Goal: Information Seeking & Learning: Learn about a topic

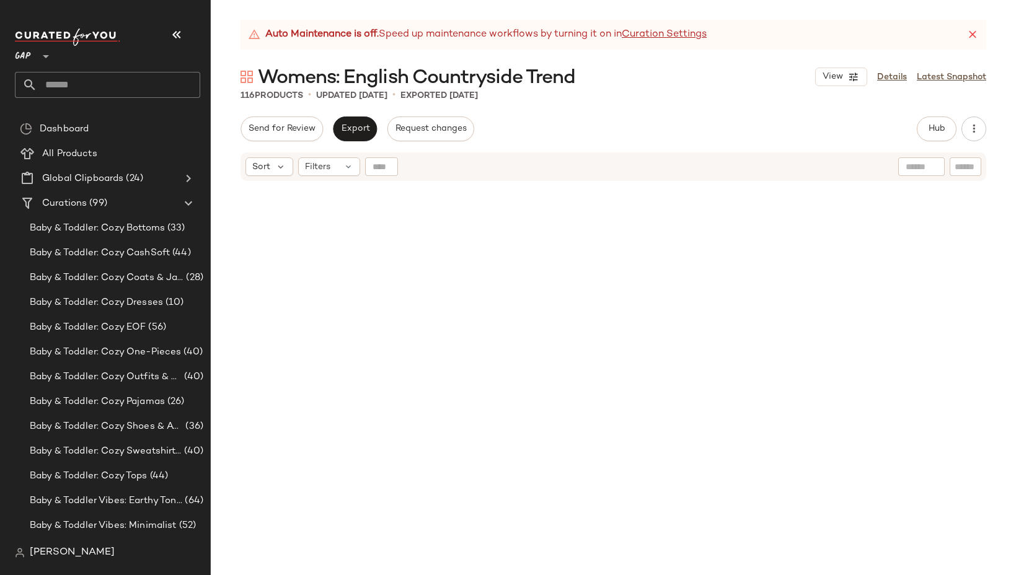
scroll to position [926, 0]
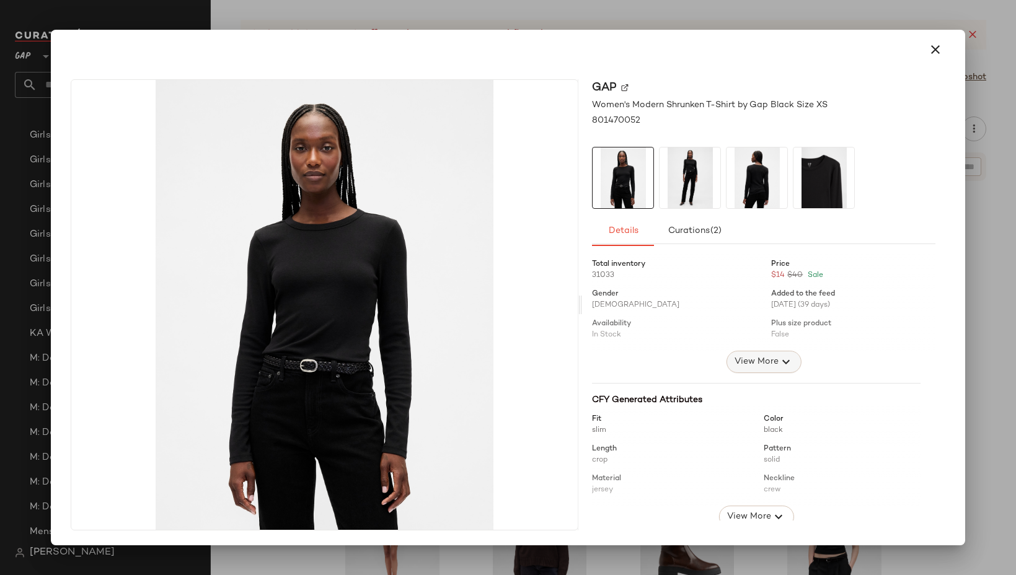
click at [758, 360] on span "View More" at bounding box center [756, 362] width 45 height 15
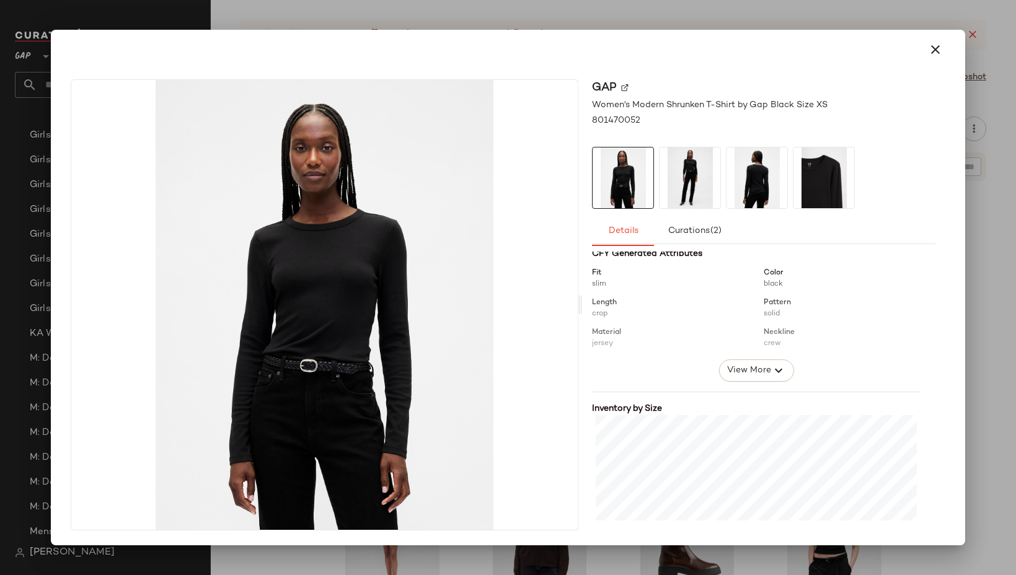
scroll to position [321, 0]
click at [745, 377] on span "View More" at bounding box center [749, 374] width 45 height 15
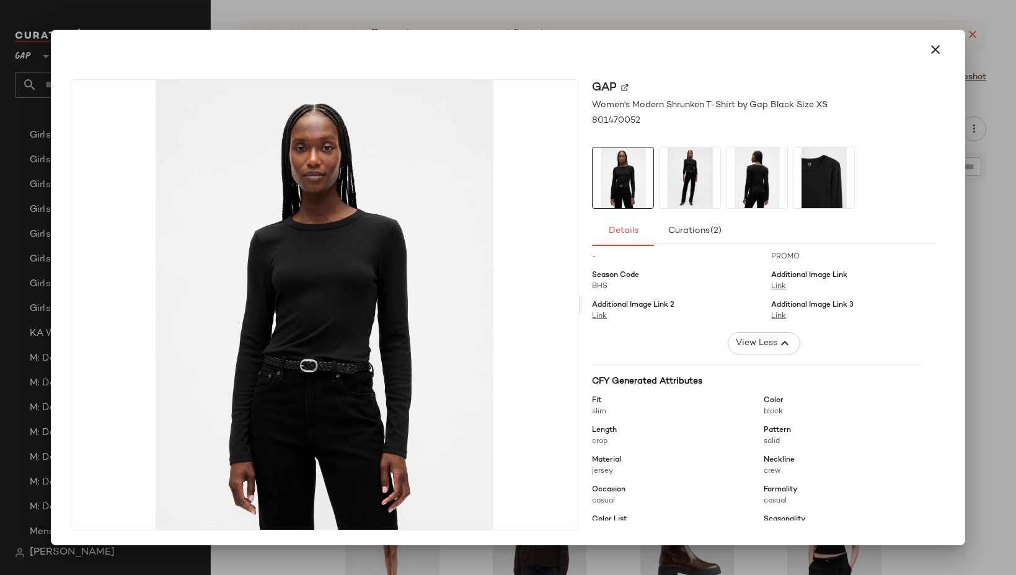
scroll to position [0, 0]
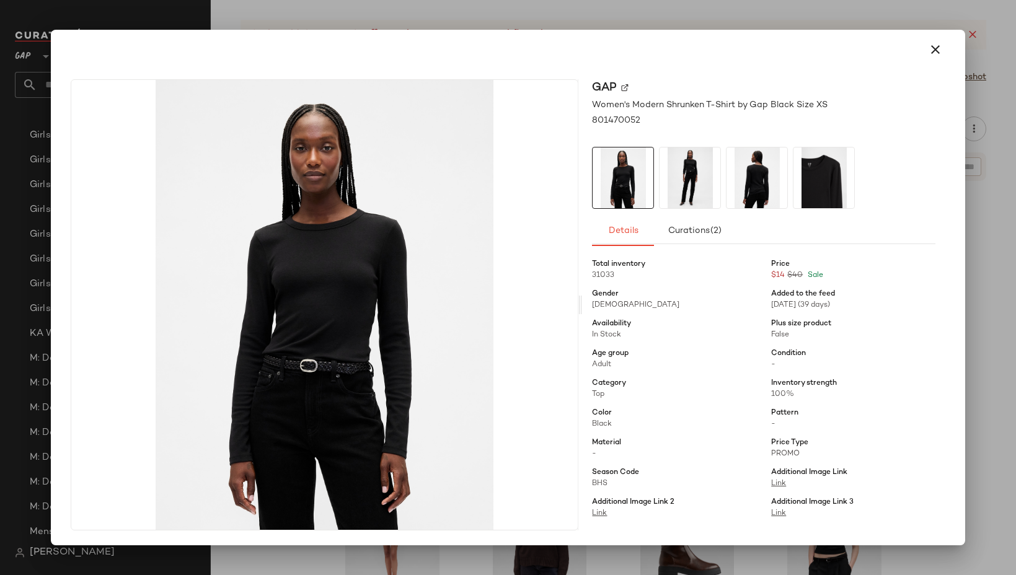
click at [629, 20] on div at bounding box center [508, 287] width 1016 height 575
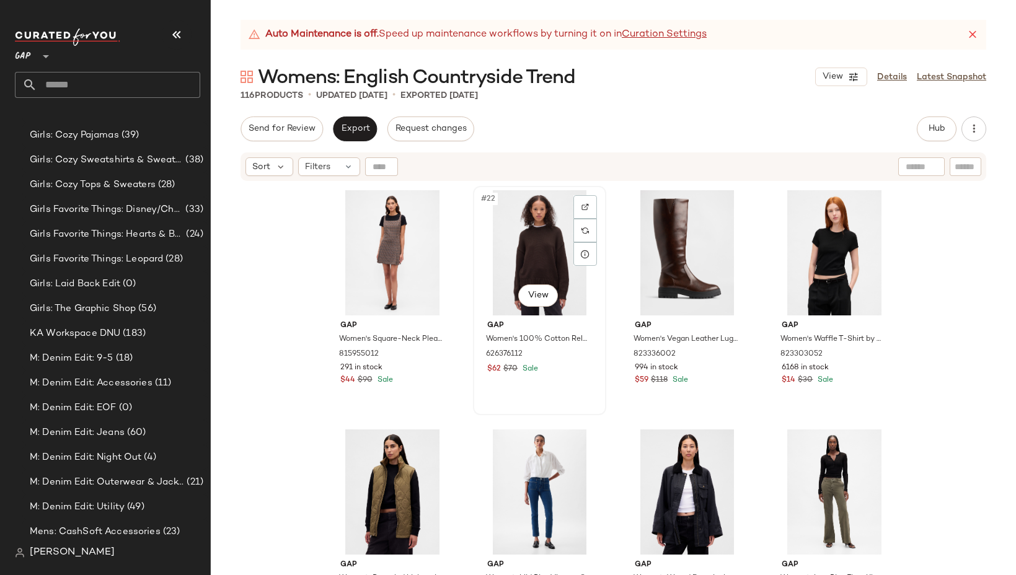
scroll to position [1205, 0]
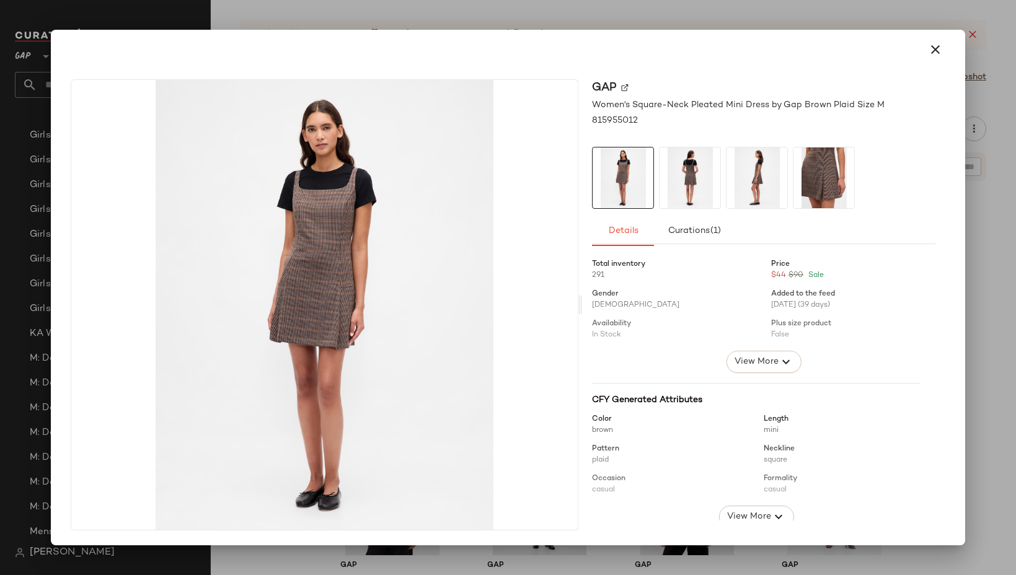
click at [697, 185] on img at bounding box center [690, 178] width 61 height 61
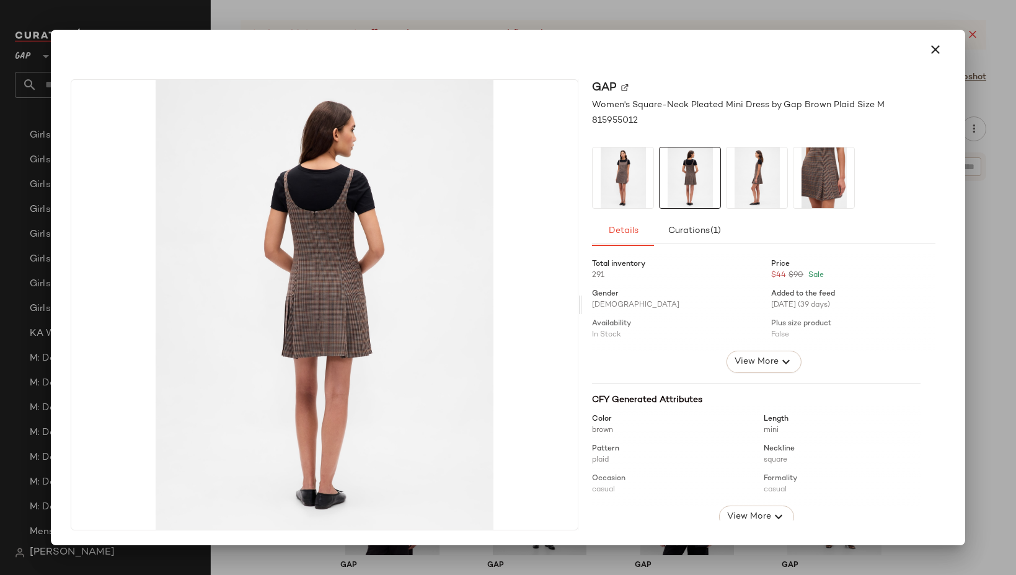
click at [775, 184] on img at bounding box center [757, 178] width 61 height 61
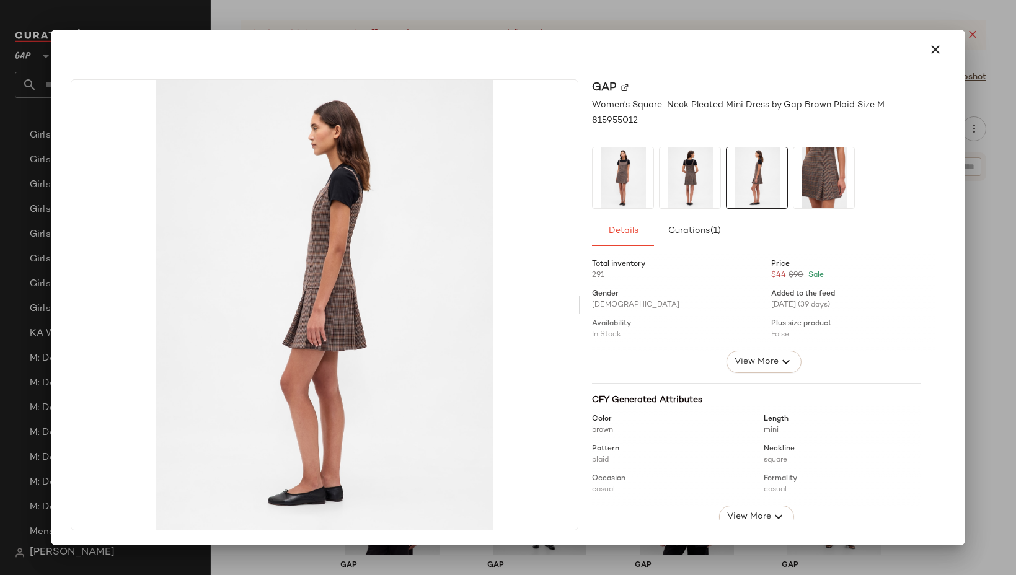
click at [830, 184] on img at bounding box center [824, 178] width 61 height 61
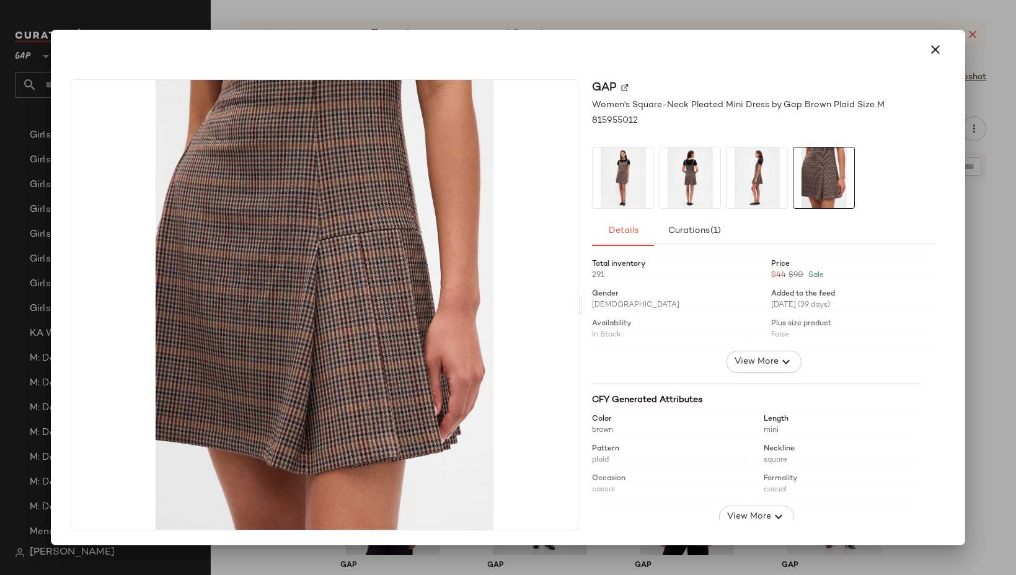
click at [272, 208] on img at bounding box center [324, 305] width 507 height 450
click at [618, 197] on img at bounding box center [623, 178] width 61 height 61
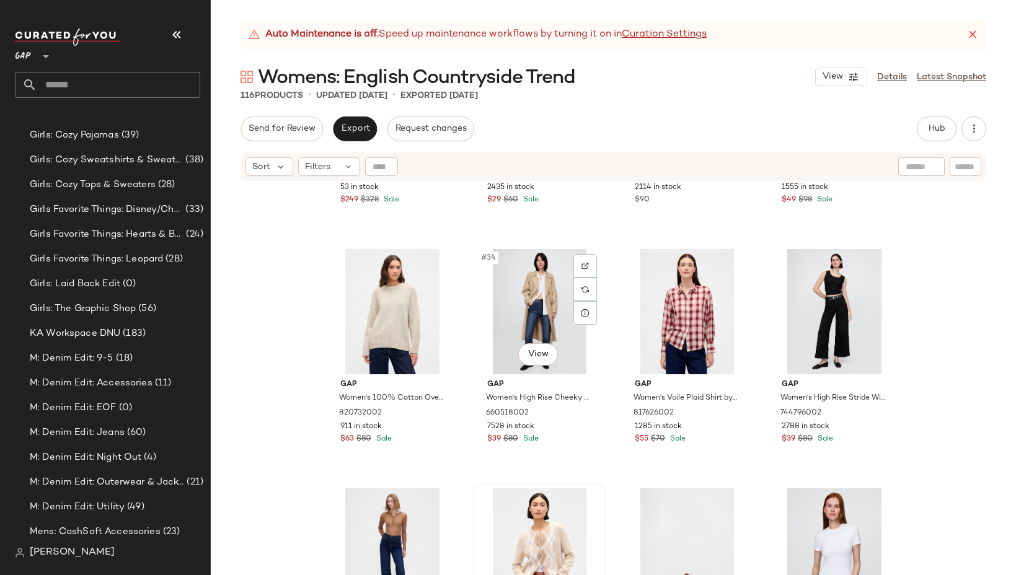
scroll to position [1839, 0]
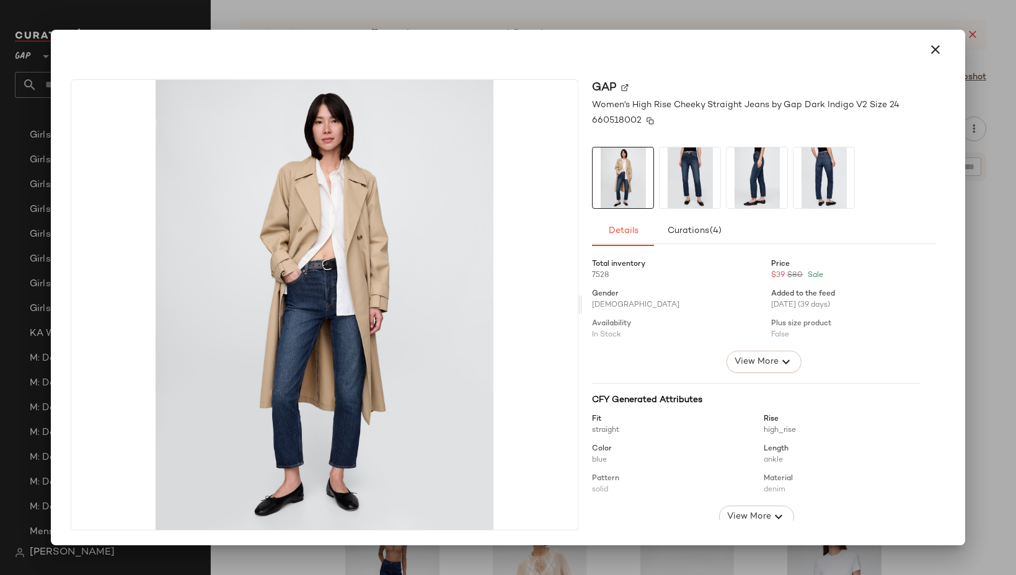
click at [651, 120] on img at bounding box center [650, 120] width 7 height 7
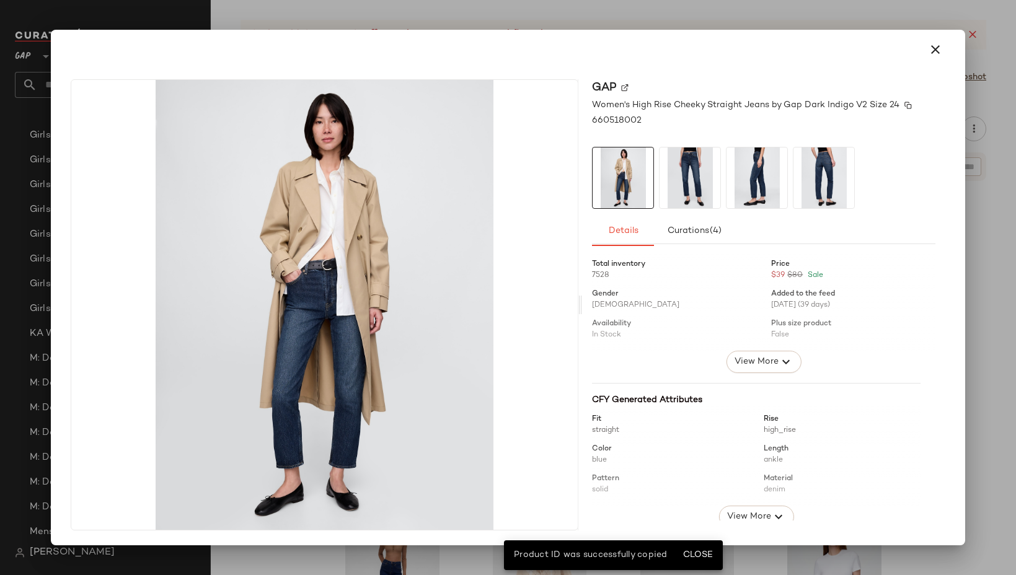
click at [895, 102] on span "Women's High Rise Cheeky Straight Jeans by Gap Dark Indigo V2 Size 24" at bounding box center [746, 105] width 308 height 13
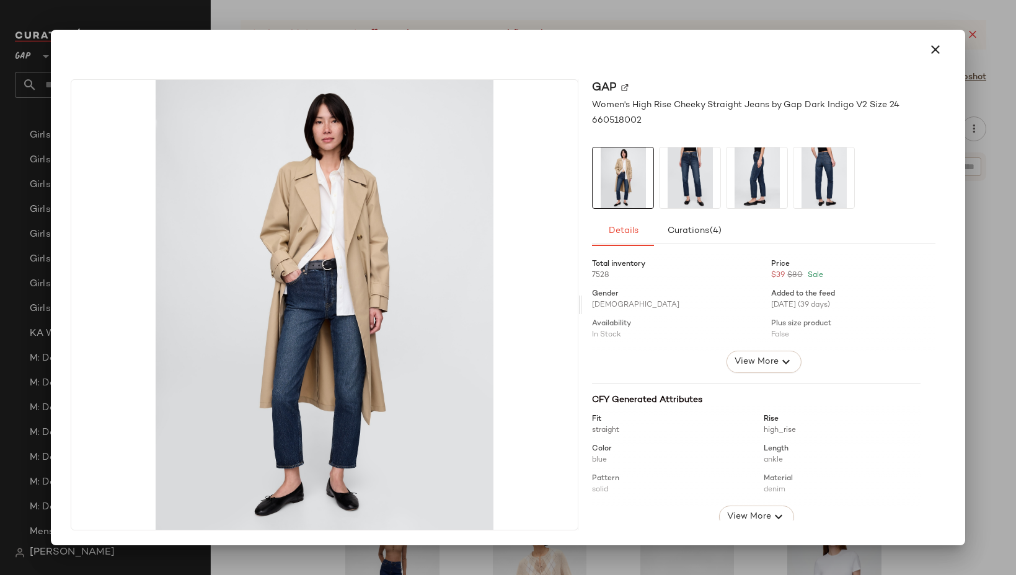
click at [721, 19] on div at bounding box center [508, 287] width 1016 height 575
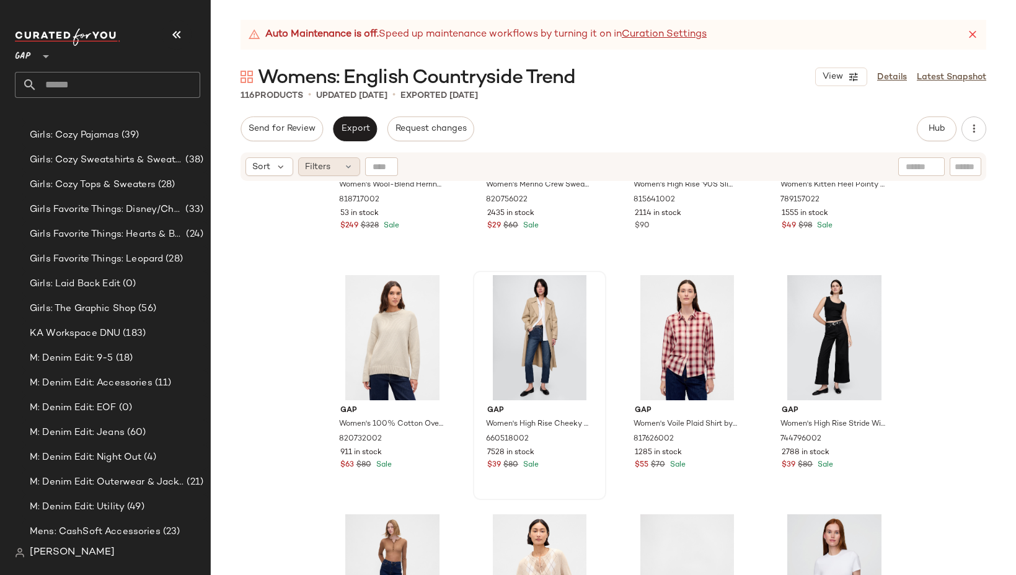
click at [332, 160] on div "Filters" at bounding box center [329, 167] width 62 height 19
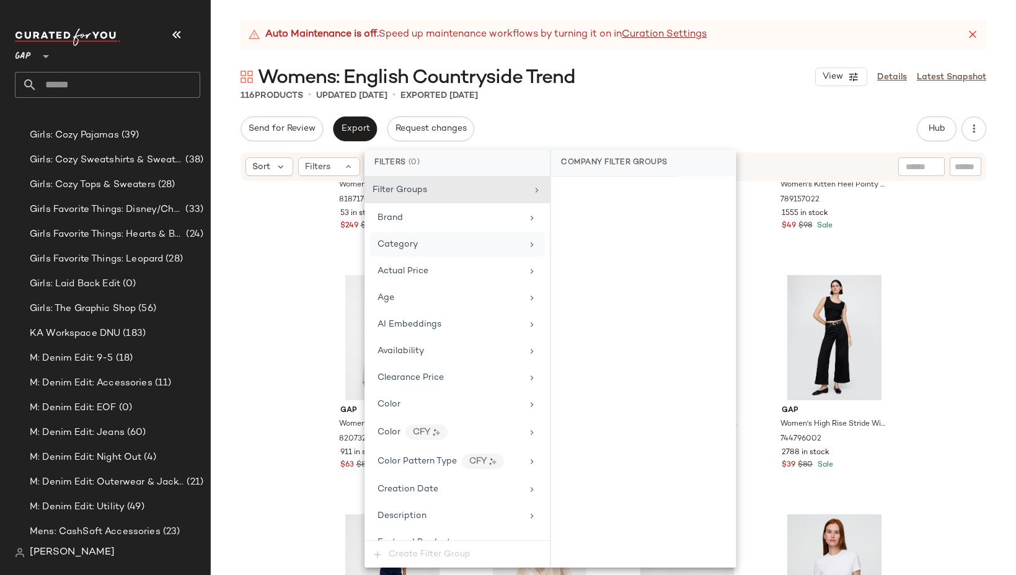
click at [416, 254] on div "Category" at bounding box center [458, 245] width 176 height 24
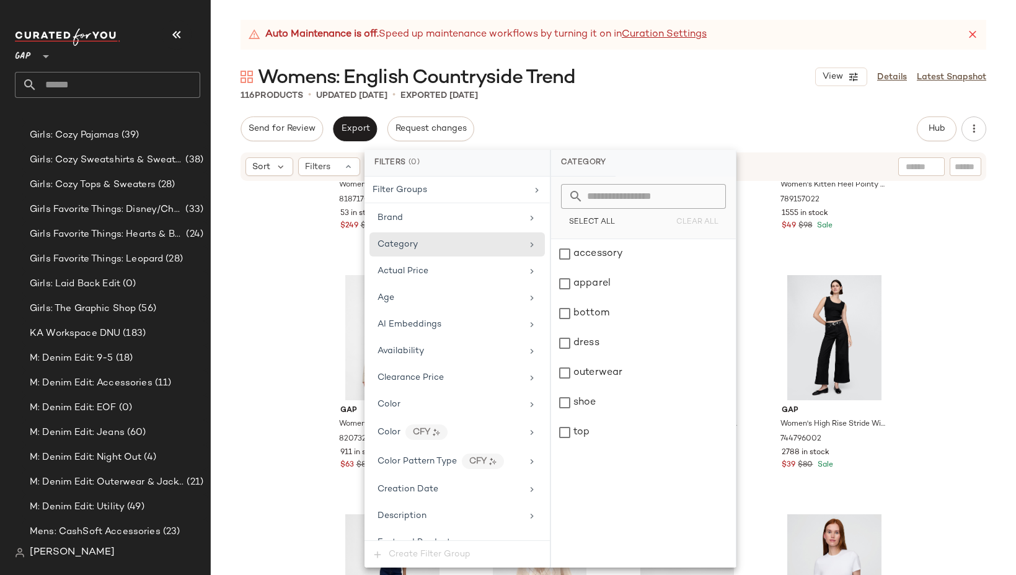
click at [637, 114] on div "Auto Maintenance is off. Speed up maintenance workflows by turning it on in Cur…" at bounding box center [614, 298] width 806 height 556
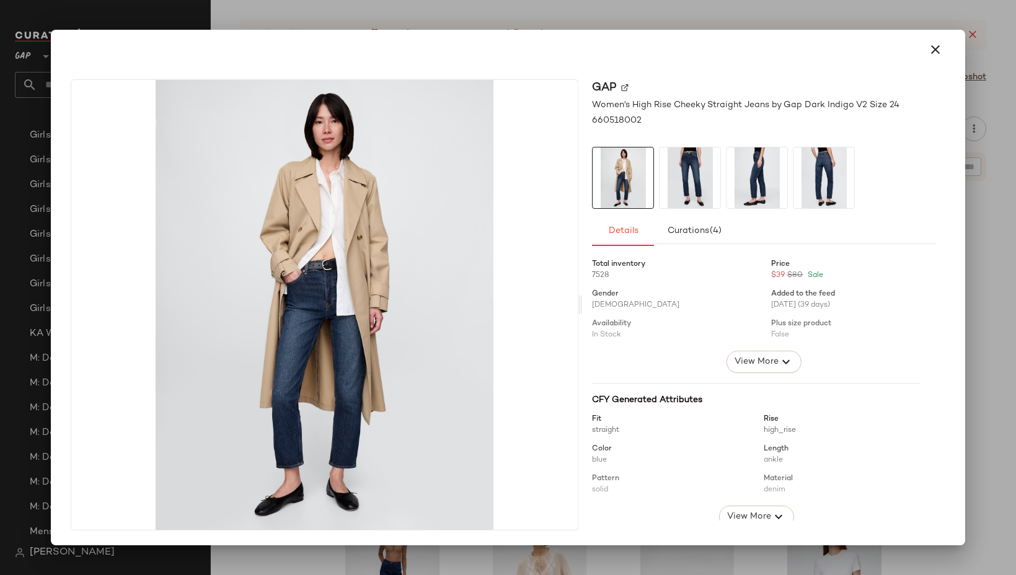
click at [324, 272] on img at bounding box center [324, 305] width 507 height 450
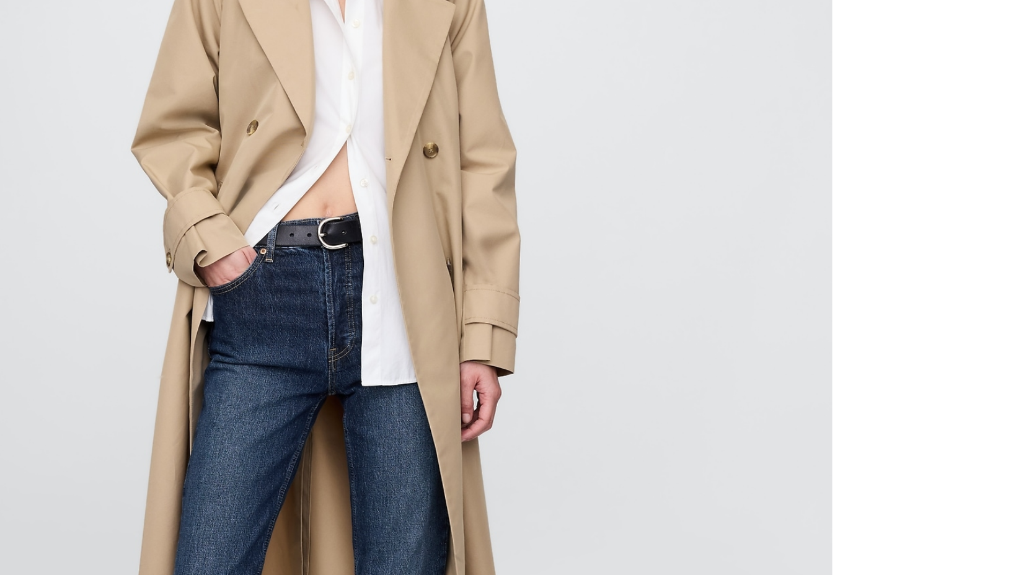
click at [326, 269] on img at bounding box center [324, 305] width 507 height 450
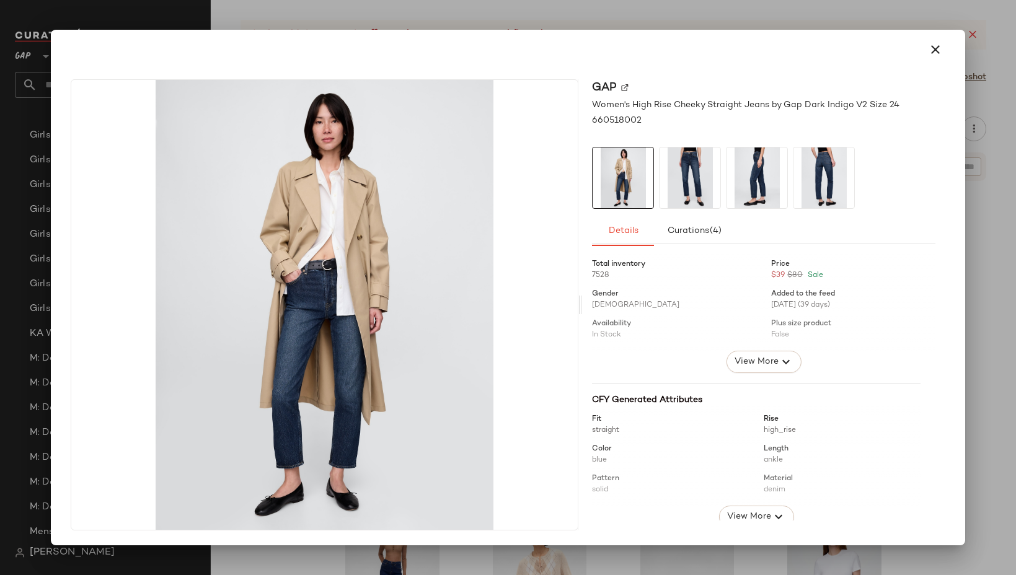
click at [584, 246] on div "Gap Women's High Rise Cheeky Straight Jeans by Gap Dark Indigo V2 Size 24 66051…" at bounding box center [763, 304] width 363 height 451
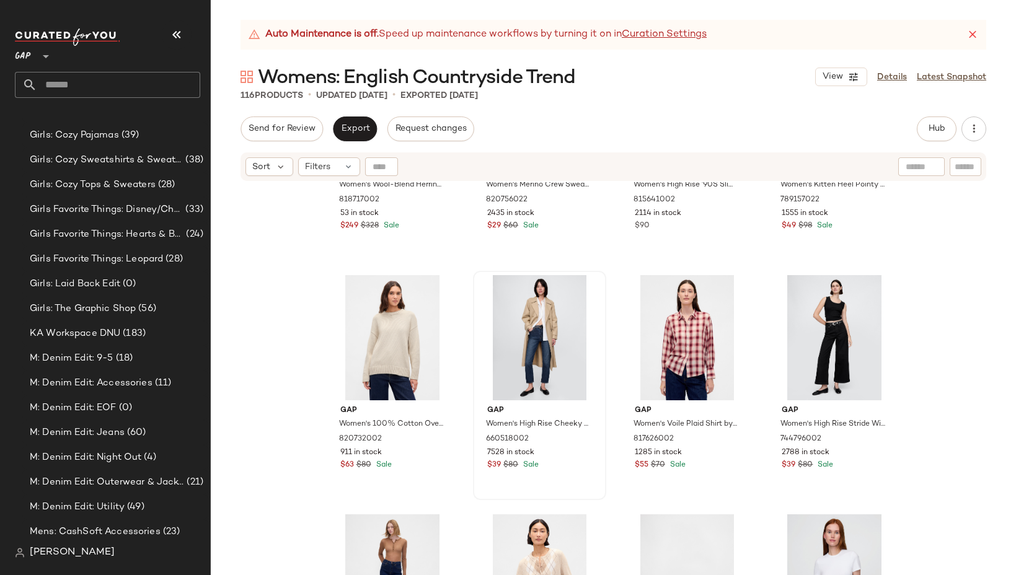
click at [607, 92] on div "116 Products • updated [DATE] • Exported [DATE]" at bounding box center [614, 95] width 806 height 12
click at [460, 85] on span "Womens: English Countryside Trend" at bounding box center [417, 78] width 318 height 25
click at [447, 80] on span "Womens: English Countryside Trend" at bounding box center [417, 78] width 318 height 25
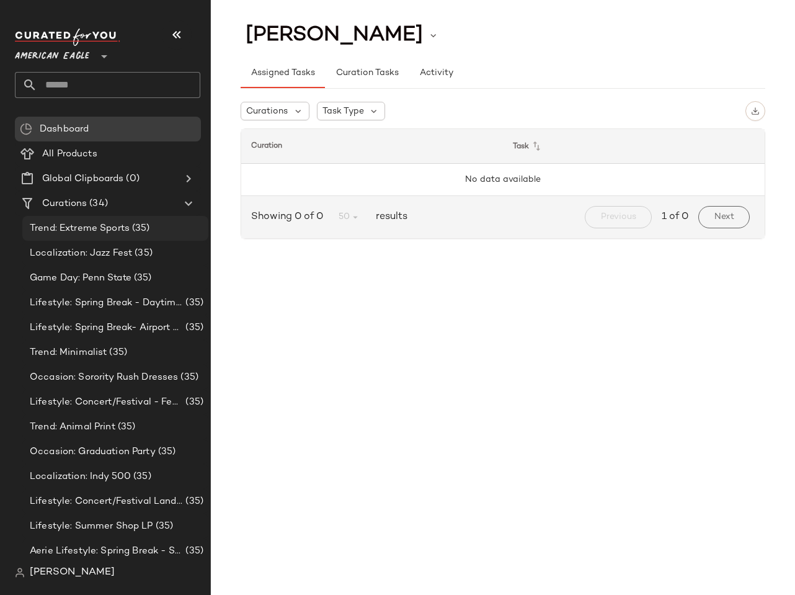
click at [89, 233] on span "Trend: Extreme Sports" at bounding box center [80, 228] width 100 height 14
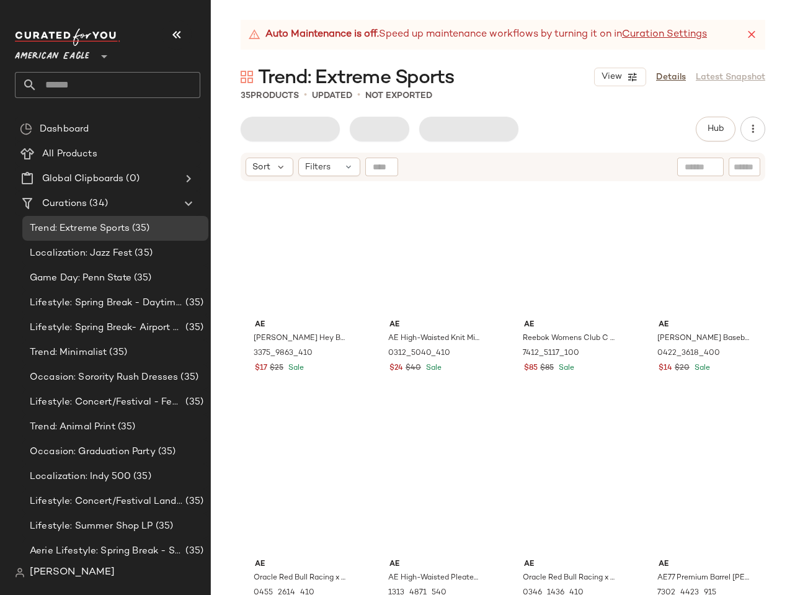
click at [52, 59] on span "American Eagle" at bounding box center [52, 53] width 74 height 22
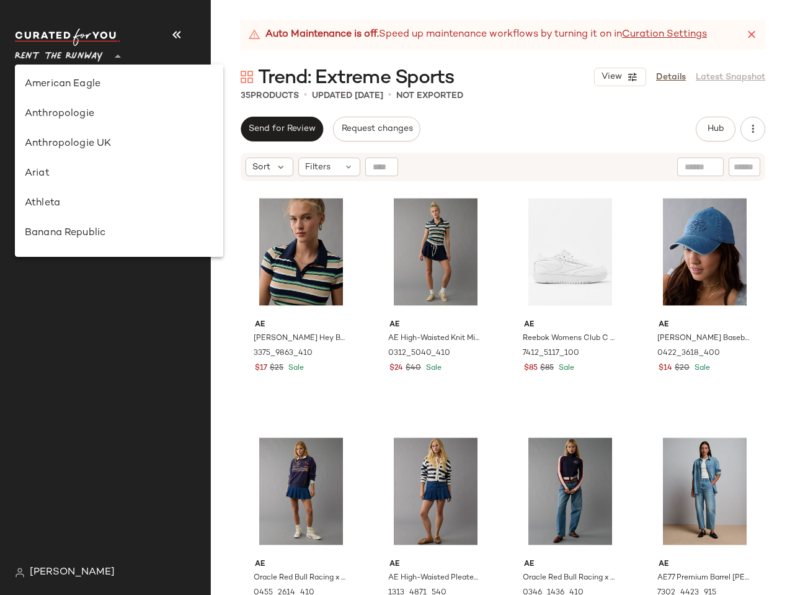
scroll to position [519, 0]
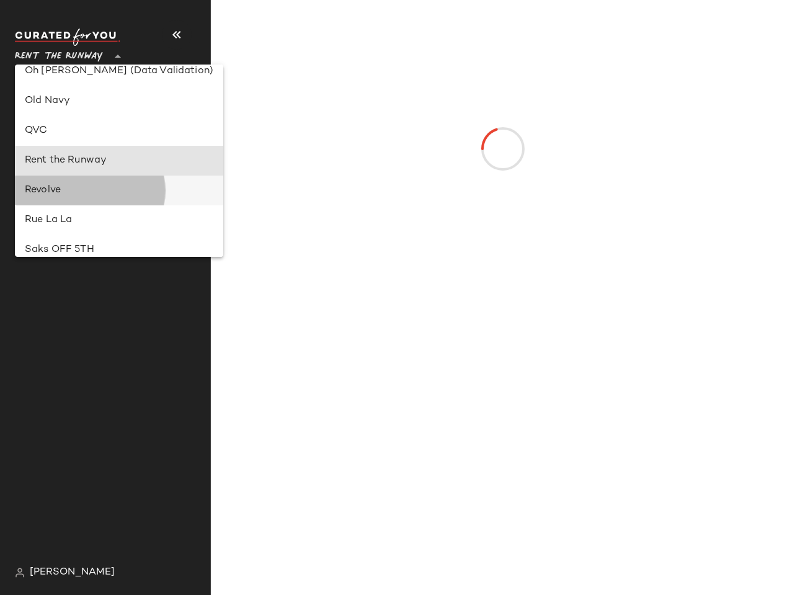
click at [51, 198] on div "Revolve" at bounding box center [119, 191] width 208 height 30
type input "**"
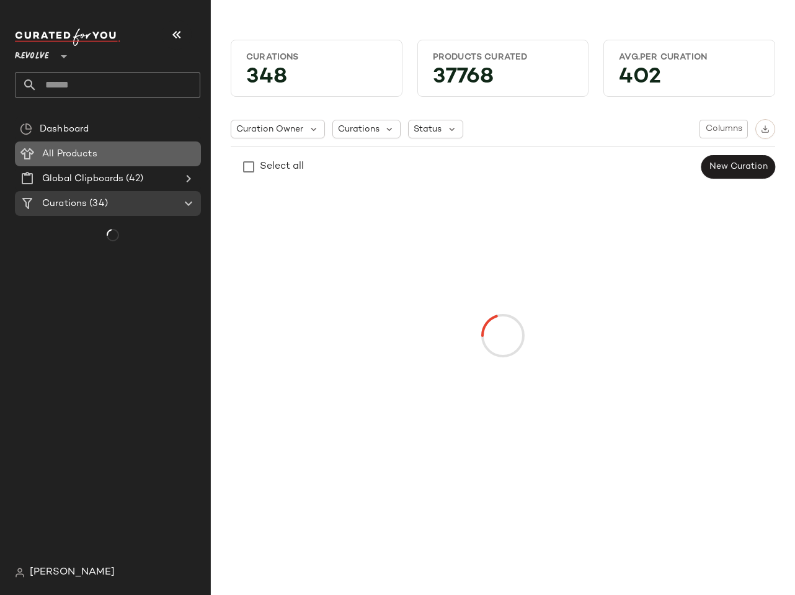
click at [93, 154] on span "All Products" at bounding box center [69, 154] width 55 height 14
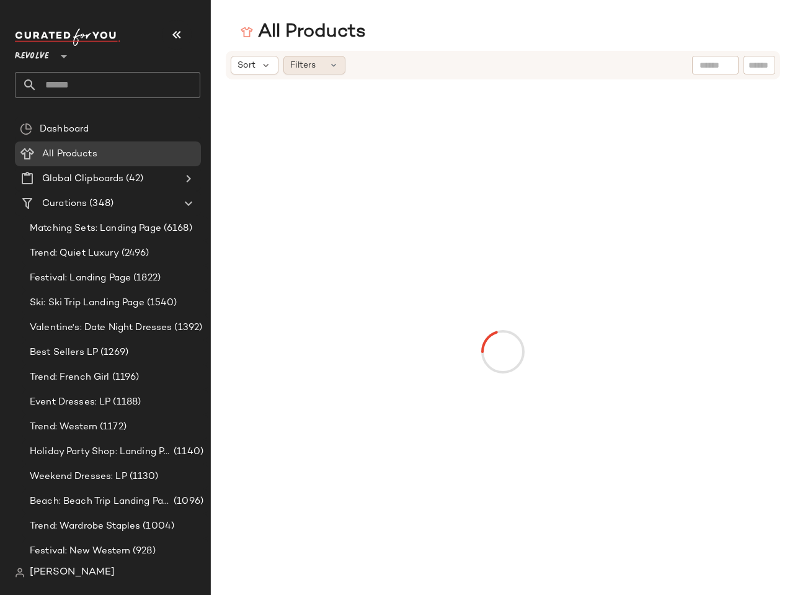
click at [308, 66] on span "Filters" at bounding box center [302, 65] width 25 height 13
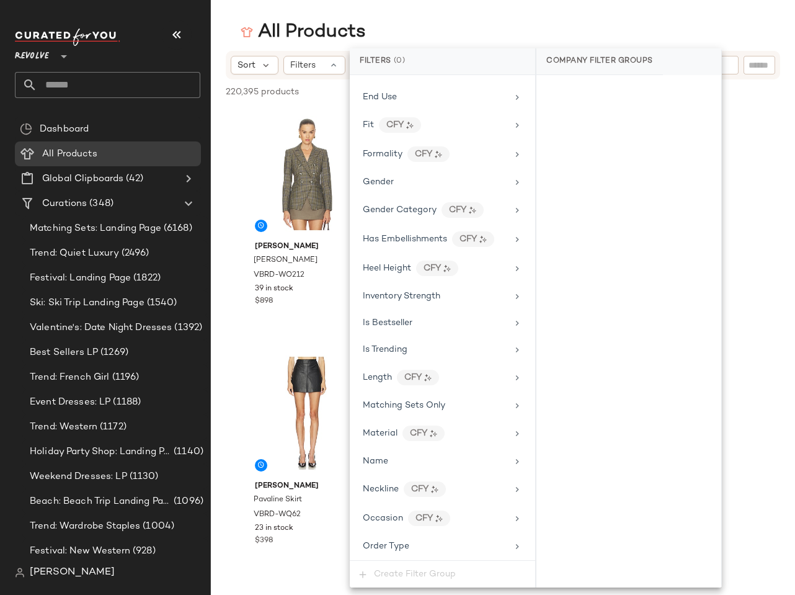
scroll to position [490, 0]
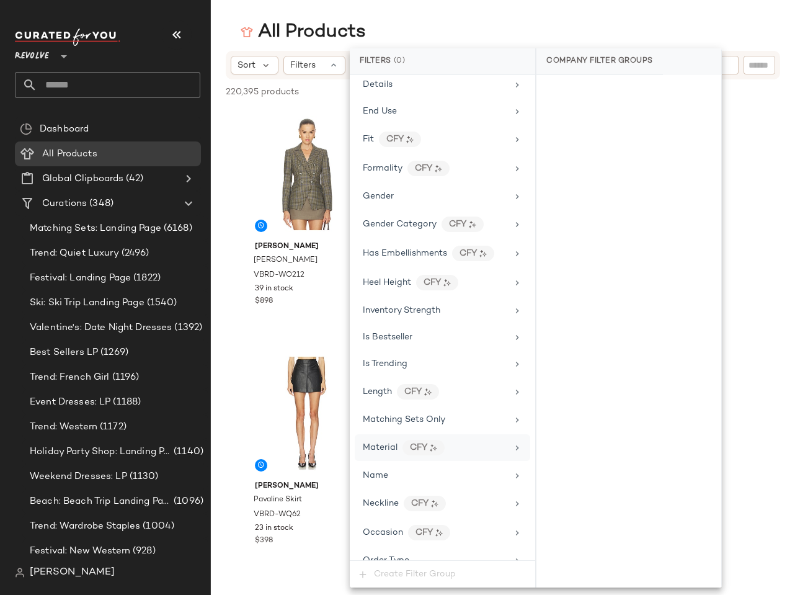
click at [383, 455] on div "Material CFY" at bounding box center [435, 448] width 144 height 16
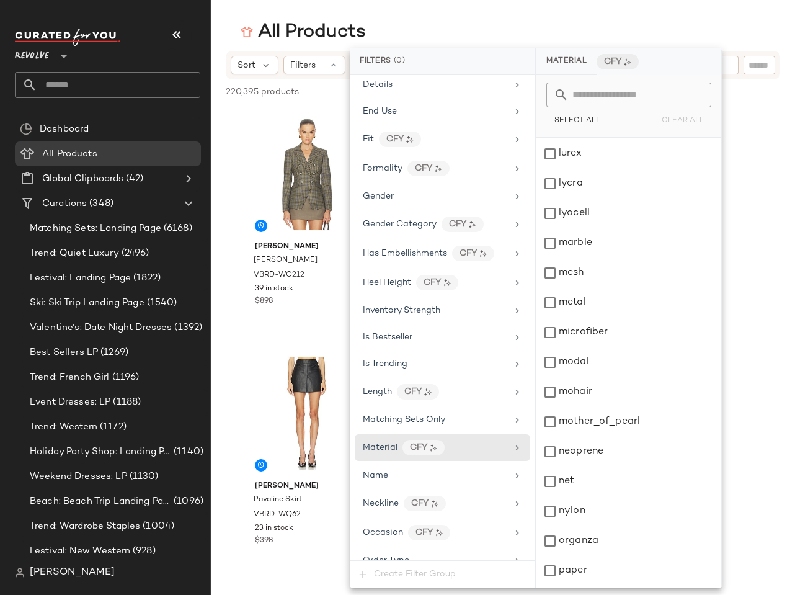
scroll to position [1997, 0]
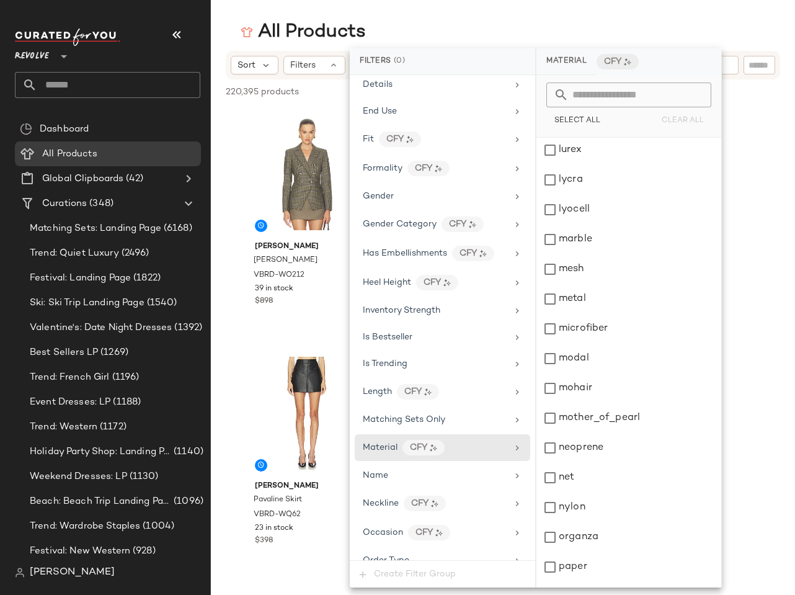
click at [615, 93] on input "text" at bounding box center [636, 94] width 135 height 25
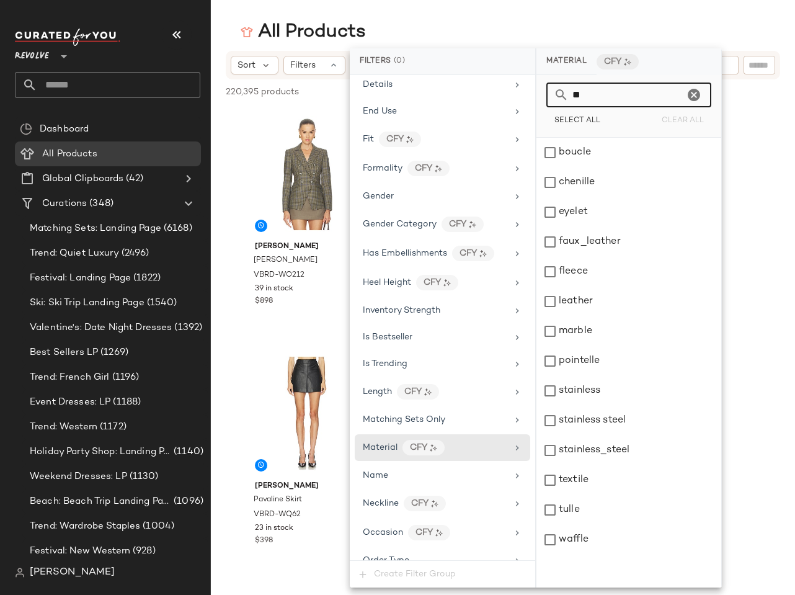
scroll to position [0, 0]
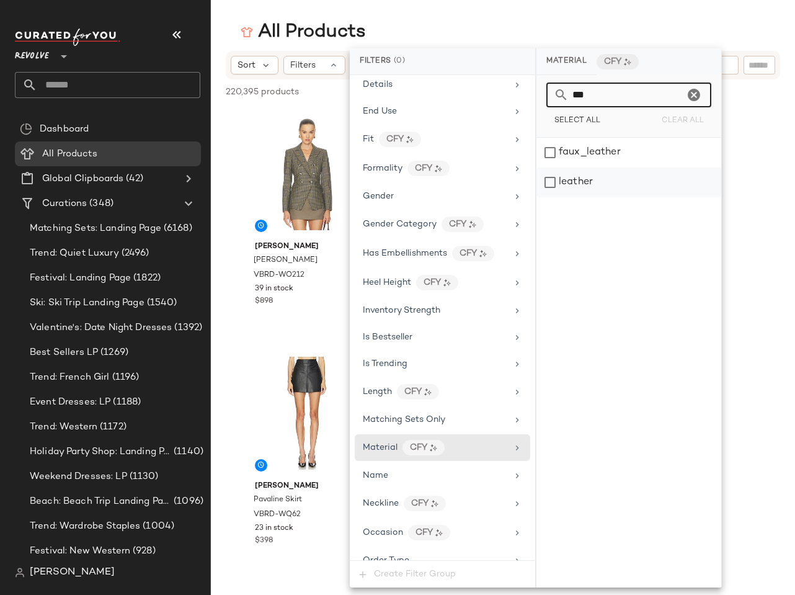
type input "***"
click at [574, 176] on div "leather" at bounding box center [628, 182] width 185 height 30
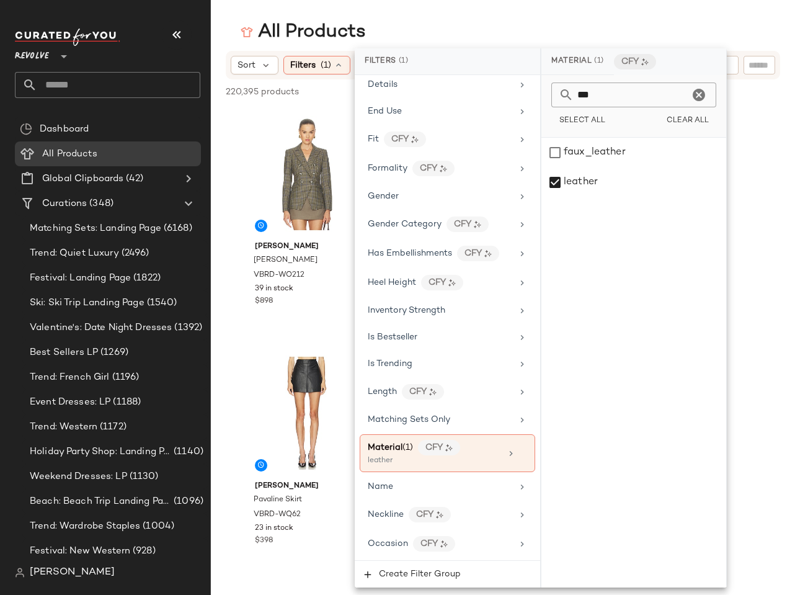
click at [546, 22] on div "All Products" at bounding box center [503, 32] width 584 height 25
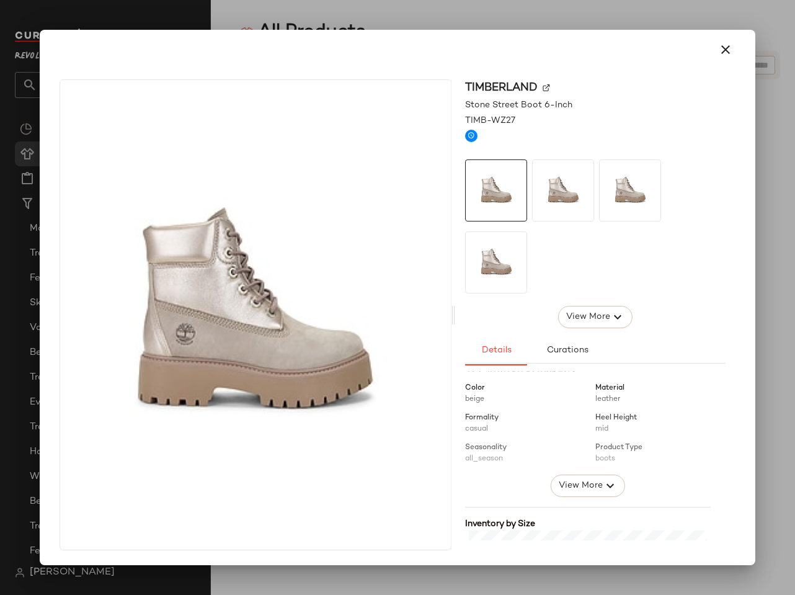
scroll to position [148, 0]
click at [774, 358] on div at bounding box center [397, 297] width 795 height 595
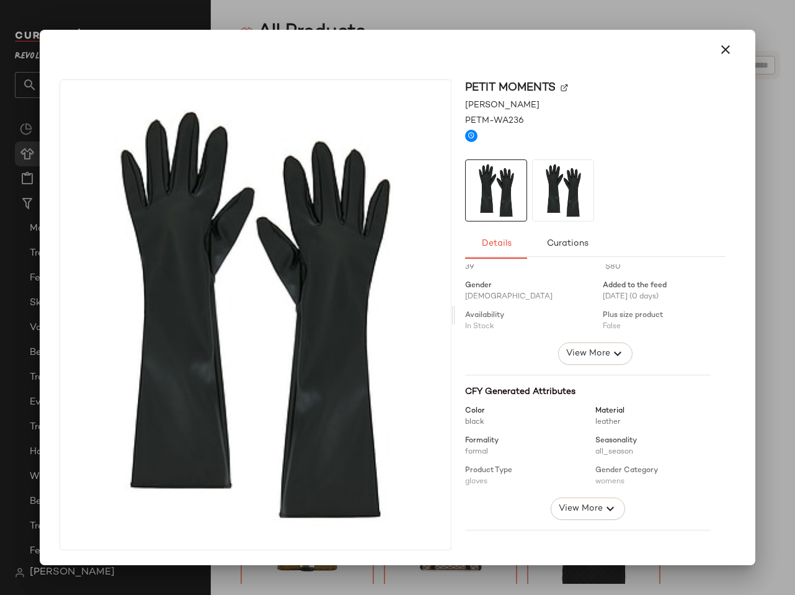
scroll to position [29, 0]
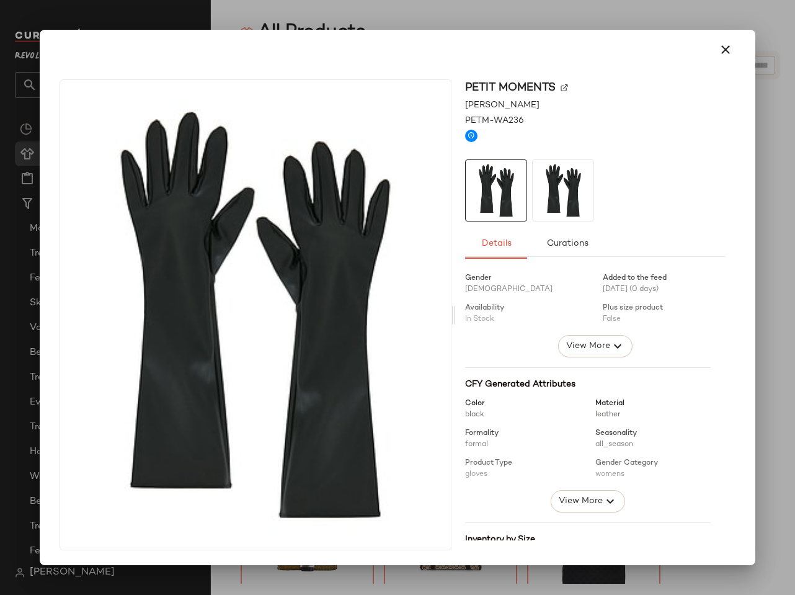
click at [784, 399] on div at bounding box center [397, 297] width 795 height 595
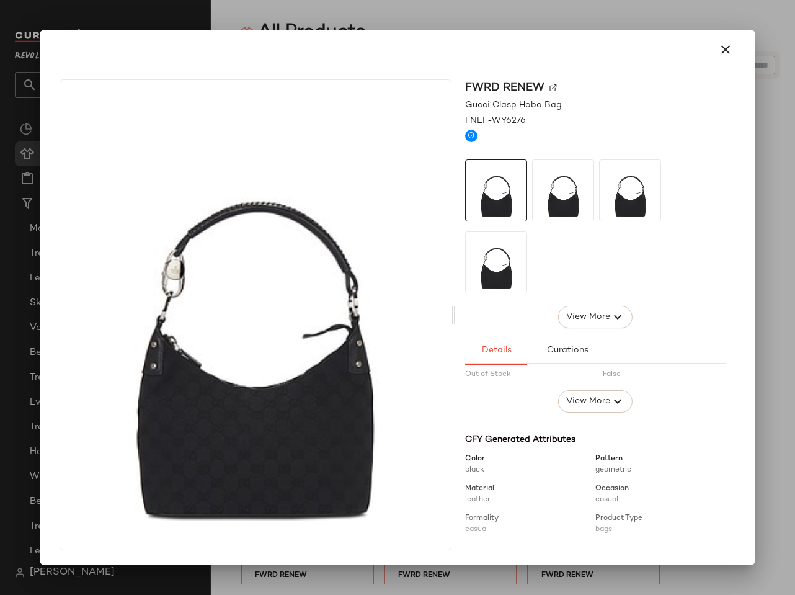
scroll to position [94, 0]
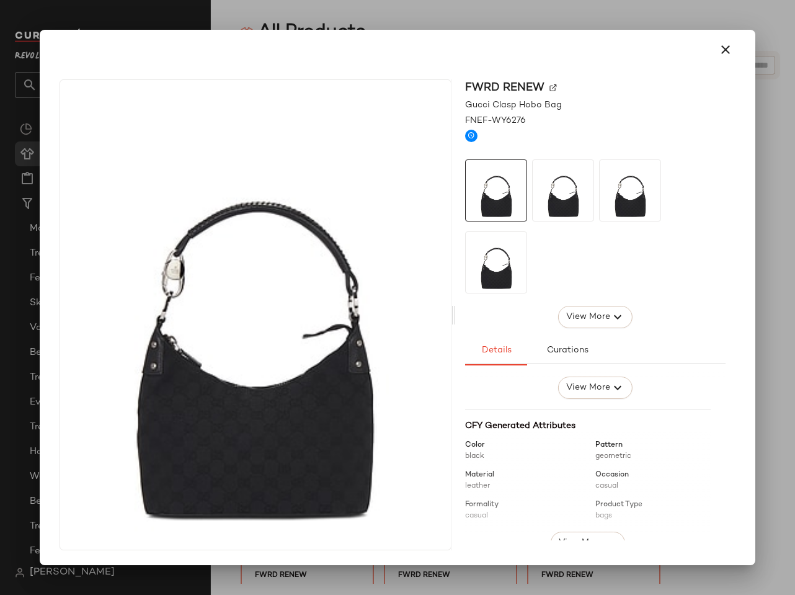
click at [760, 415] on div at bounding box center [397, 297] width 795 height 595
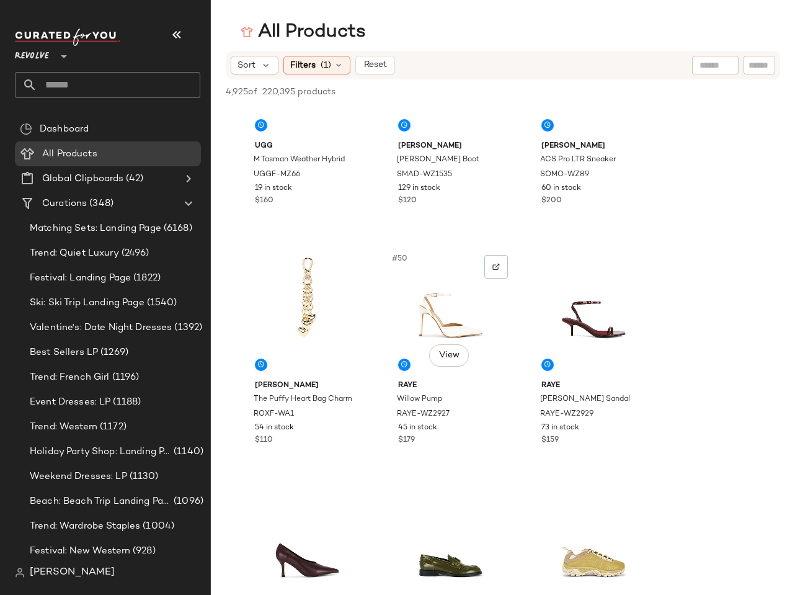
scroll to position [3689, 0]
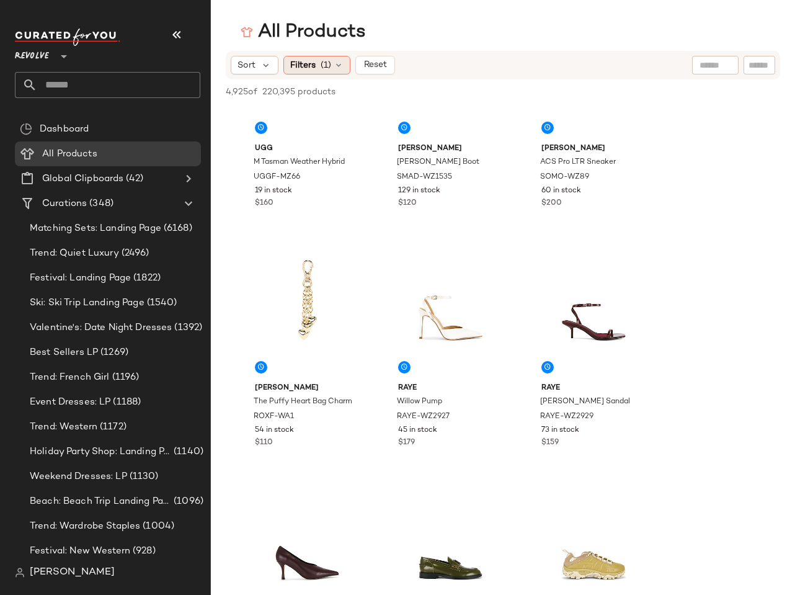
click at [321, 66] on span "(1)" at bounding box center [326, 65] width 11 height 13
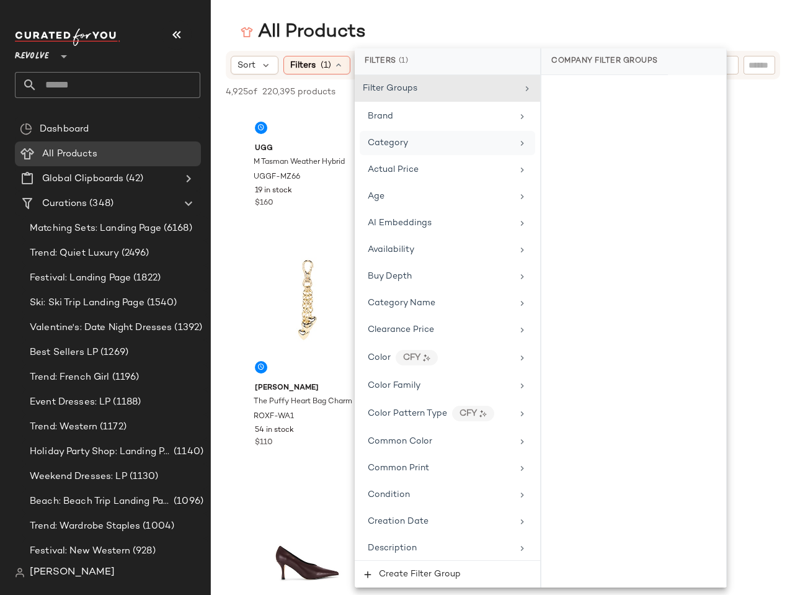
click at [413, 137] on div "Category" at bounding box center [440, 142] width 144 height 13
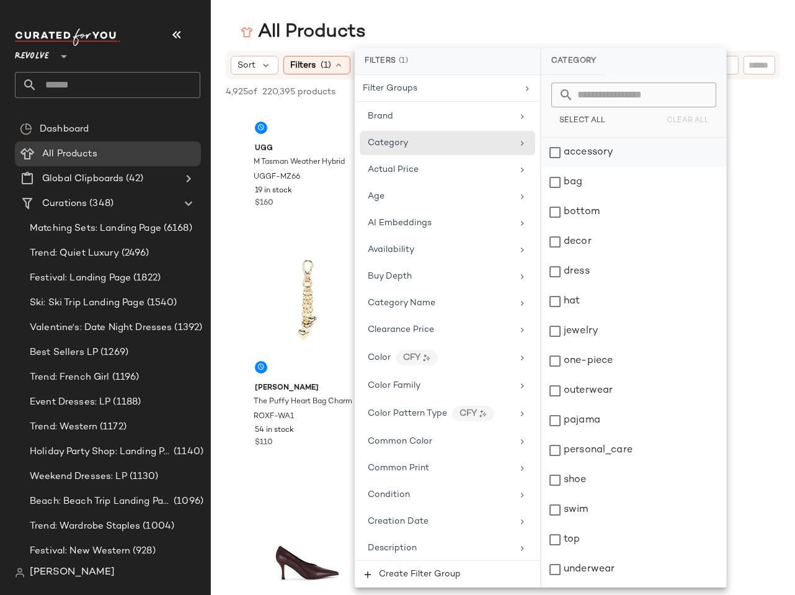
click at [574, 146] on div "accessory" at bounding box center [633, 153] width 185 height 30
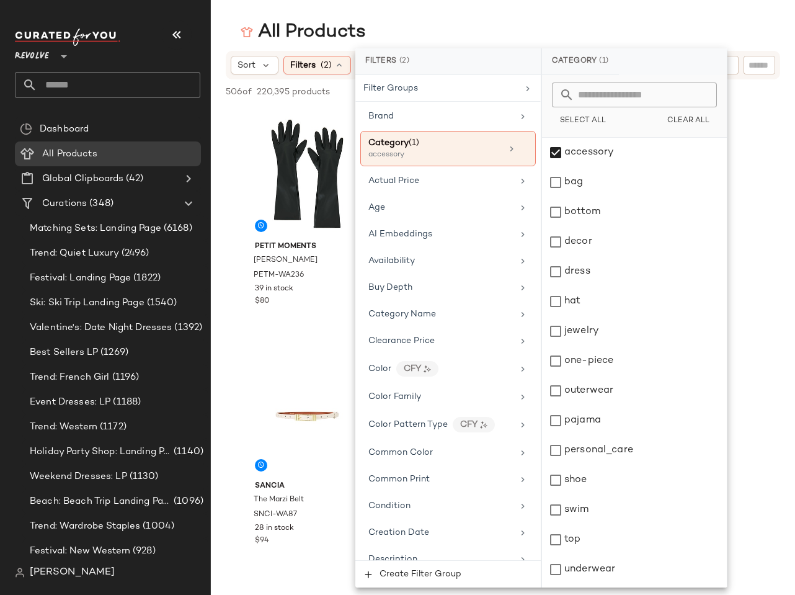
click at [564, 21] on div "All Products" at bounding box center [503, 32] width 584 height 25
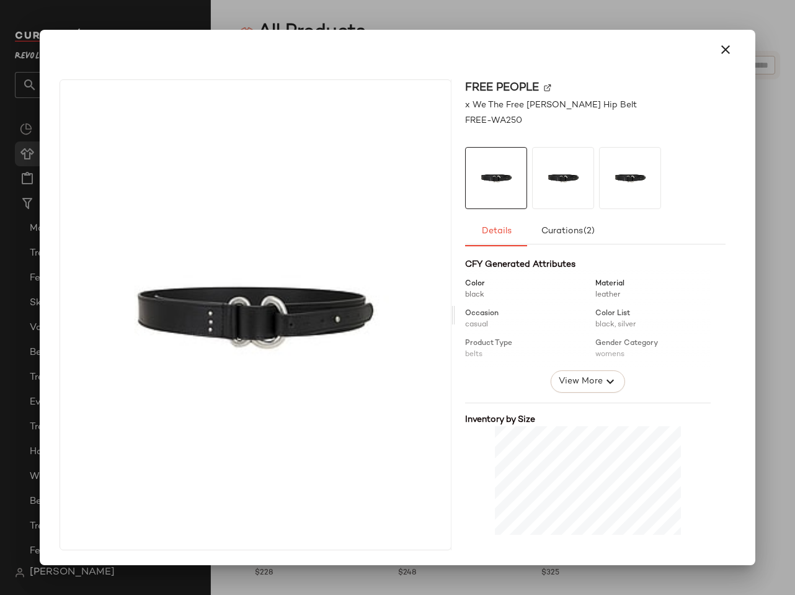
scroll to position [140, 0]
click at [762, 343] on div at bounding box center [397, 297] width 795 height 595
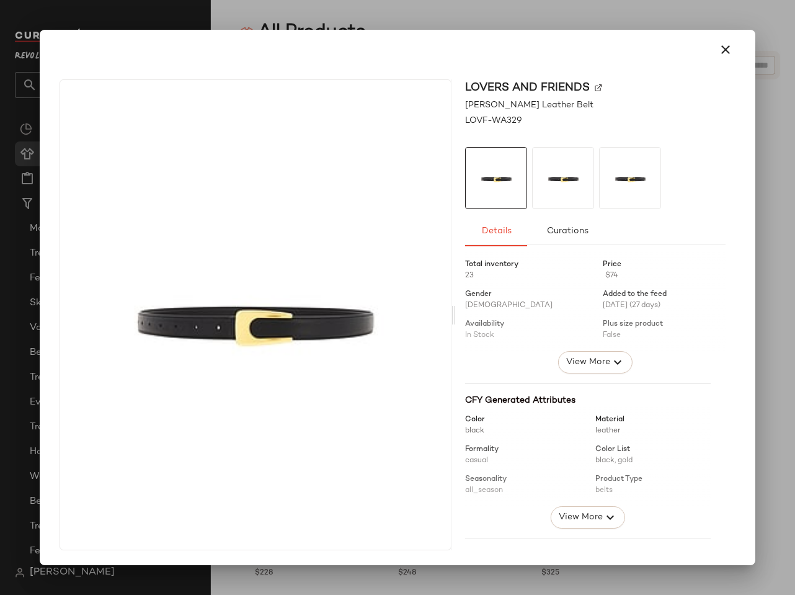
scroll to position [180, 0]
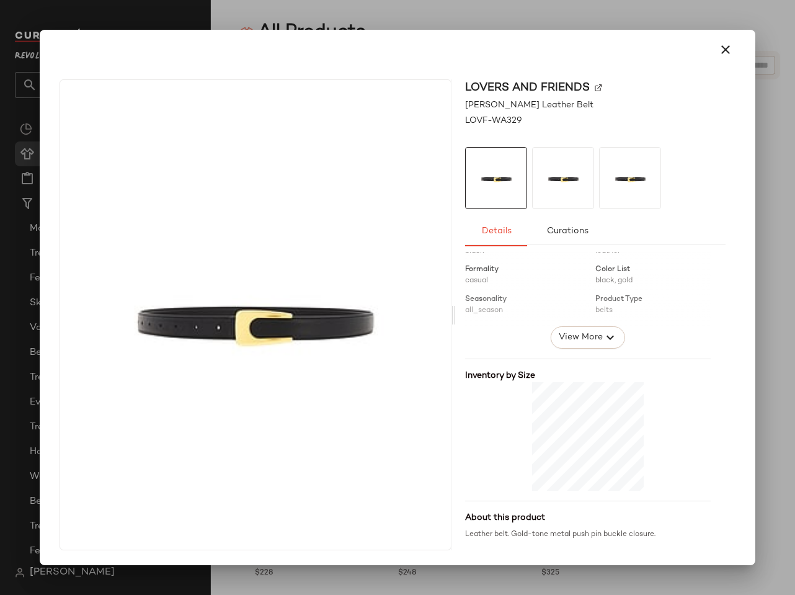
click at [778, 342] on div at bounding box center [397, 297] width 795 height 595
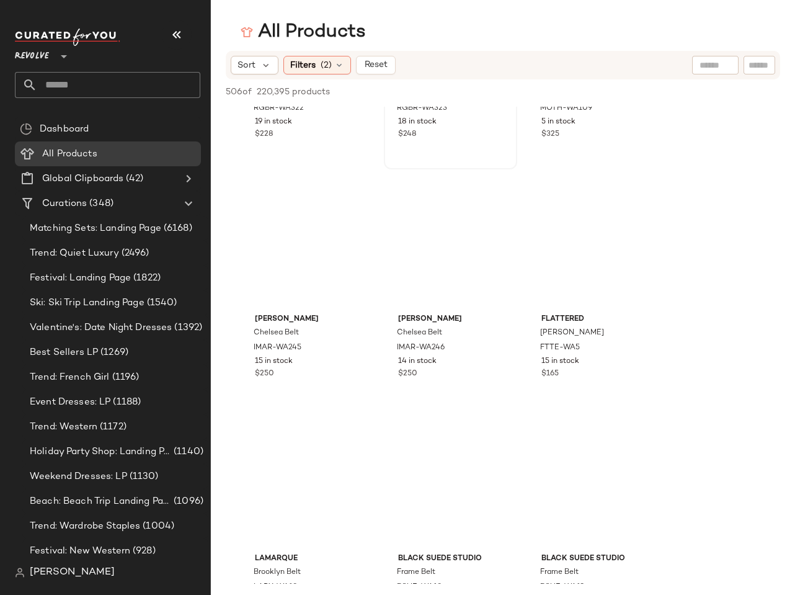
scroll to position [2154, 0]
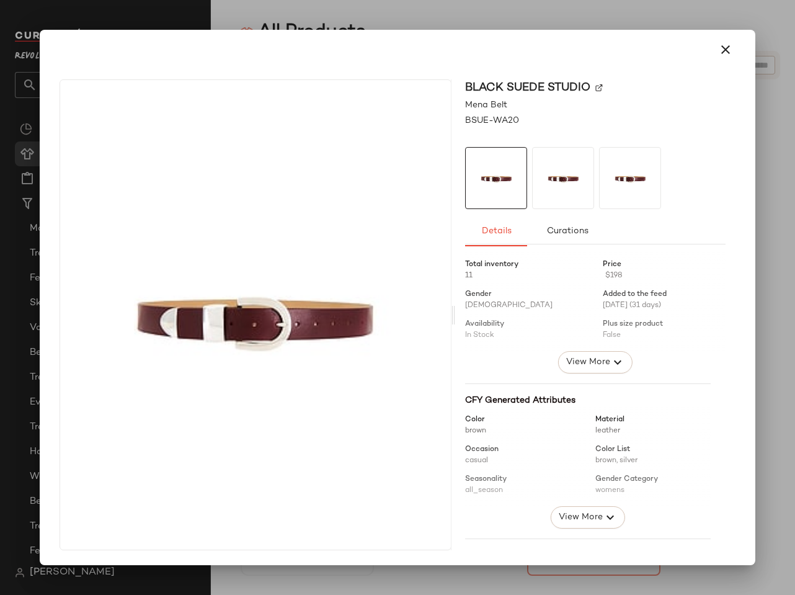
click at [783, 393] on div at bounding box center [397, 297] width 795 height 595
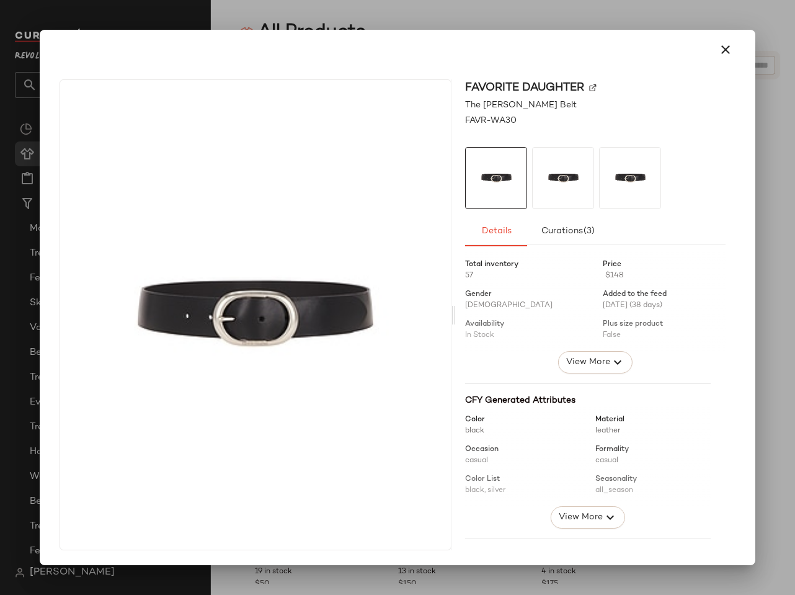
scroll to position [180, 0]
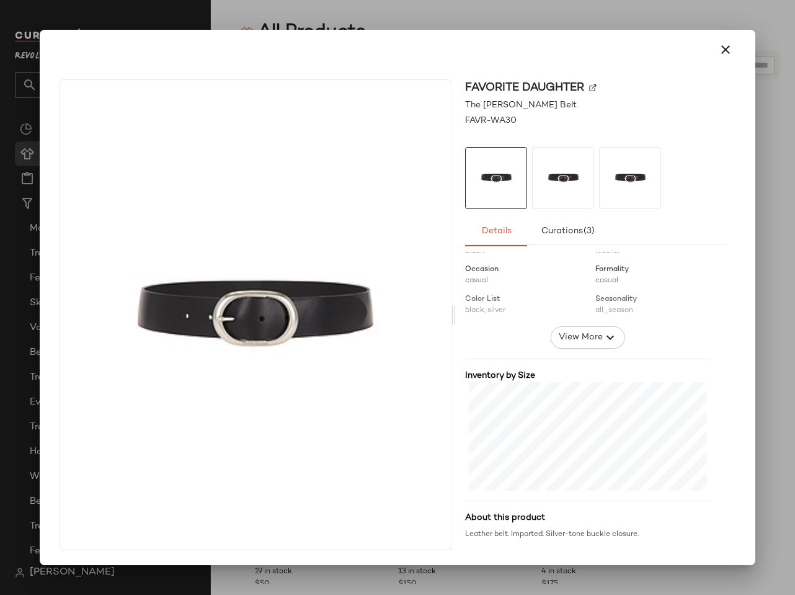
click at [785, 356] on div at bounding box center [397, 297] width 795 height 595
